Goal: Task Accomplishment & Management: Use online tool/utility

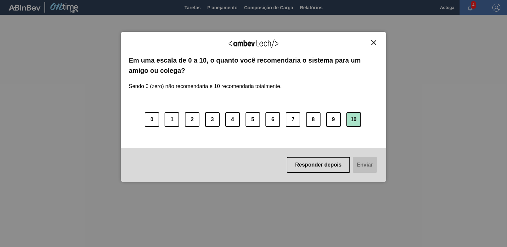
click at [355, 117] on button "10" at bounding box center [353, 119] width 15 height 15
click at [363, 163] on button "Enviar" at bounding box center [364, 165] width 26 height 16
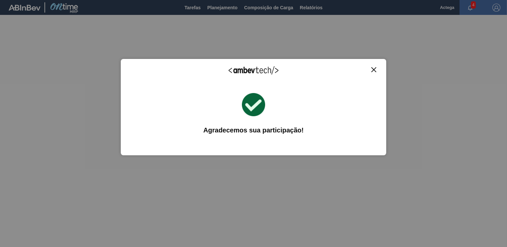
click at [374, 69] on img "Close" at bounding box center [373, 69] width 5 height 5
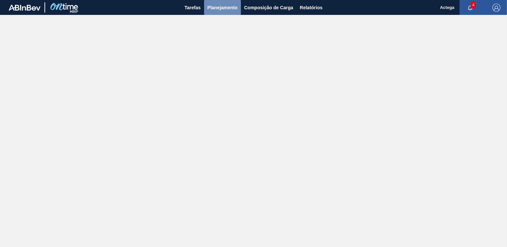
click at [214, 4] on span "Planejamento" at bounding box center [222, 8] width 30 height 8
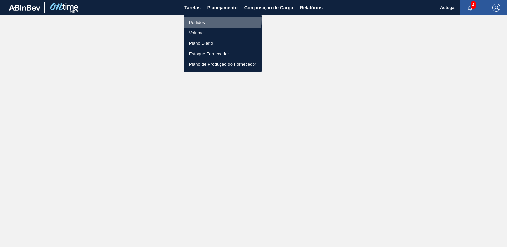
click at [204, 20] on li "Pedidos" at bounding box center [223, 22] width 78 height 11
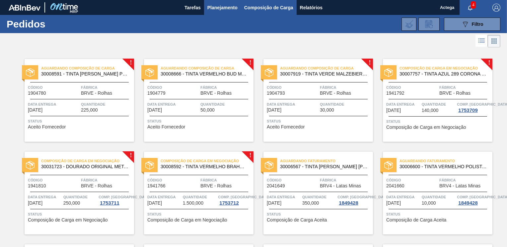
click at [262, 5] on span "Composição de Carga" at bounding box center [268, 8] width 49 height 8
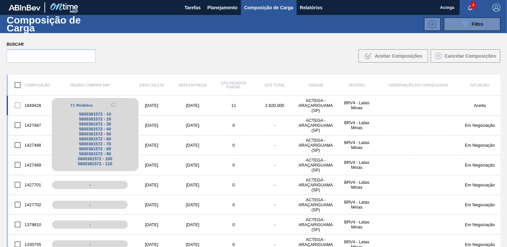
click at [92, 102] on div "11 Pedidos" at bounding box center [95, 105] width 77 height 8
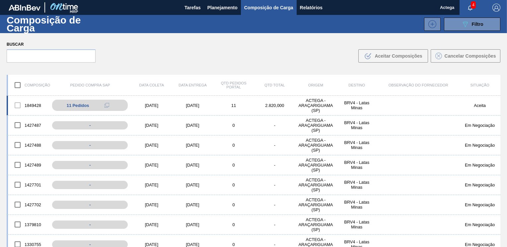
click at [148, 106] on div "[DATE]" at bounding box center [151, 105] width 41 height 5
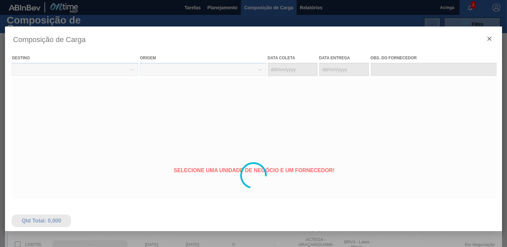
type coleta "[DATE]"
type entrega "[DATE]"
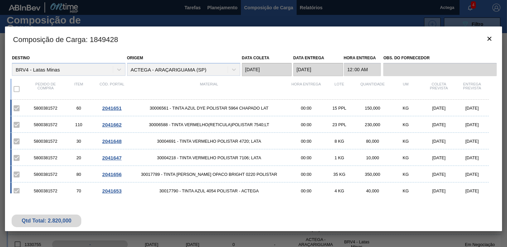
scroll to position [88, 0]
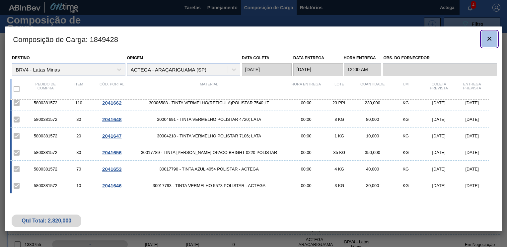
click at [488, 33] on button "botão de ícone" at bounding box center [489, 39] width 16 height 16
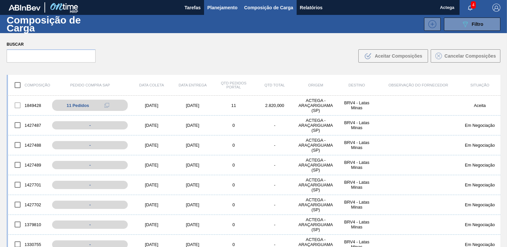
click at [238, 7] on button "Planejamento" at bounding box center [222, 7] width 37 height 15
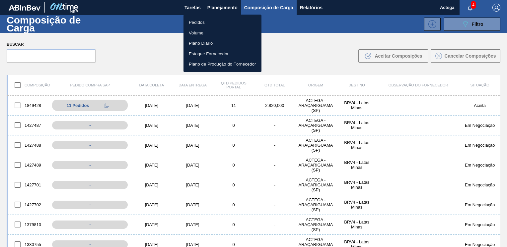
click at [154, 47] on div at bounding box center [253, 123] width 507 height 247
